Goal: Information Seeking & Learning: Learn about a topic

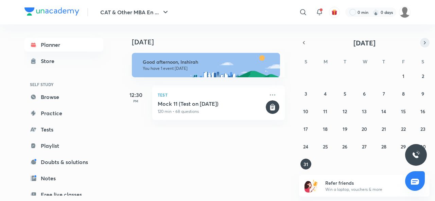
click at [421, 40] on button "button" at bounding box center [425, 43] width 10 height 10
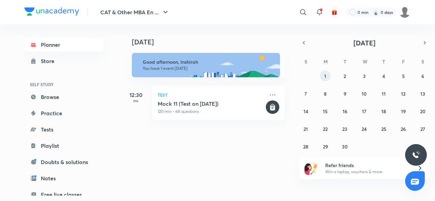
click at [328, 78] on button "1" at bounding box center [325, 76] width 11 height 11
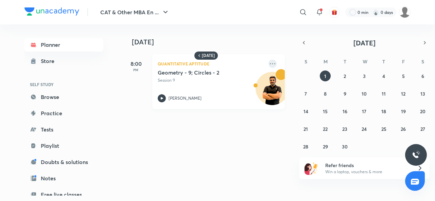
click at [268, 63] on icon at bounding box center [272, 64] width 8 height 8
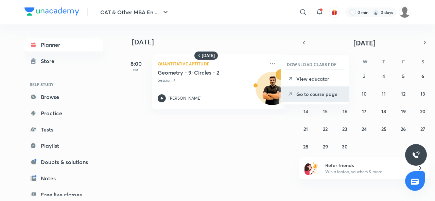
click at [302, 100] on li "Go to course page" at bounding box center [314, 94] width 67 height 15
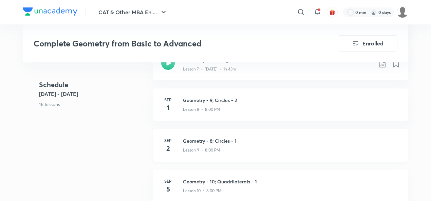
scroll to position [619, 0]
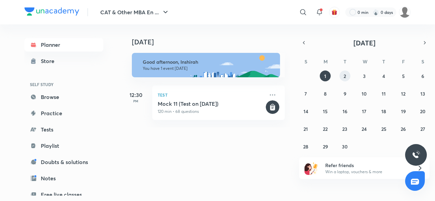
click at [346, 76] on button "2" at bounding box center [344, 76] width 11 height 11
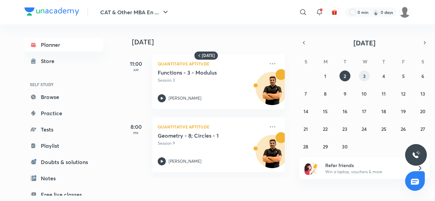
click at [363, 76] on abbr "3" at bounding box center [364, 76] width 3 height 6
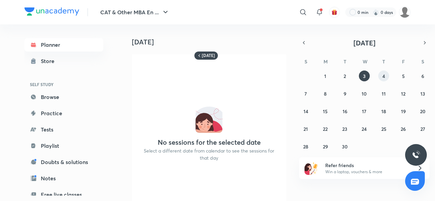
click at [385, 77] on abbr "4" at bounding box center [383, 76] width 3 height 6
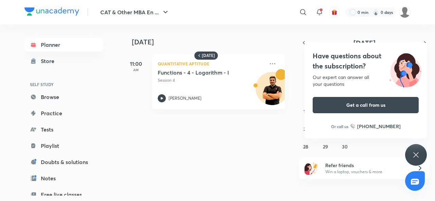
click at [410, 152] on div "Have questions about the subscription? Our expert can answer all your questions…" at bounding box center [416, 155] width 22 height 22
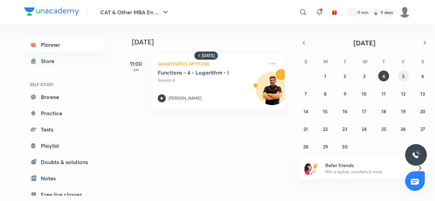
click at [400, 75] on button "5" at bounding box center [403, 76] width 11 height 11
click at [327, 93] on button "8" at bounding box center [325, 93] width 11 height 11
click at [362, 110] on abbr "17" at bounding box center [364, 111] width 4 height 6
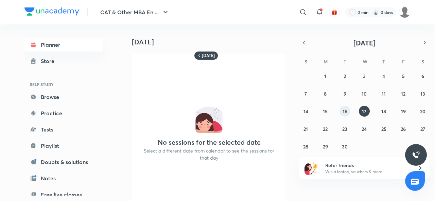
click at [340, 111] on button "16" at bounding box center [344, 111] width 11 height 11
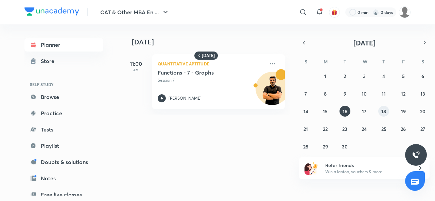
click at [384, 109] on abbr "18" at bounding box center [383, 111] width 5 height 6
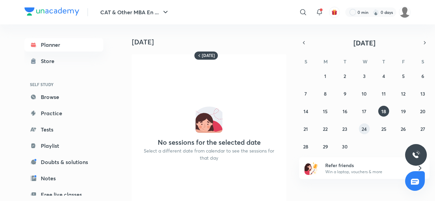
click at [364, 128] on abbr "24" at bounding box center [363, 129] width 5 height 6
click at [344, 129] on abbr "23" at bounding box center [344, 129] width 5 height 6
click at [326, 147] on abbr "29" at bounding box center [325, 147] width 5 height 6
click at [425, 44] on icon "button" at bounding box center [424, 43] width 5 height 6
click at [364, 81] on button "1" at bounding box center [364, 76] width 11 height 11
